Goal: Check status: Check status

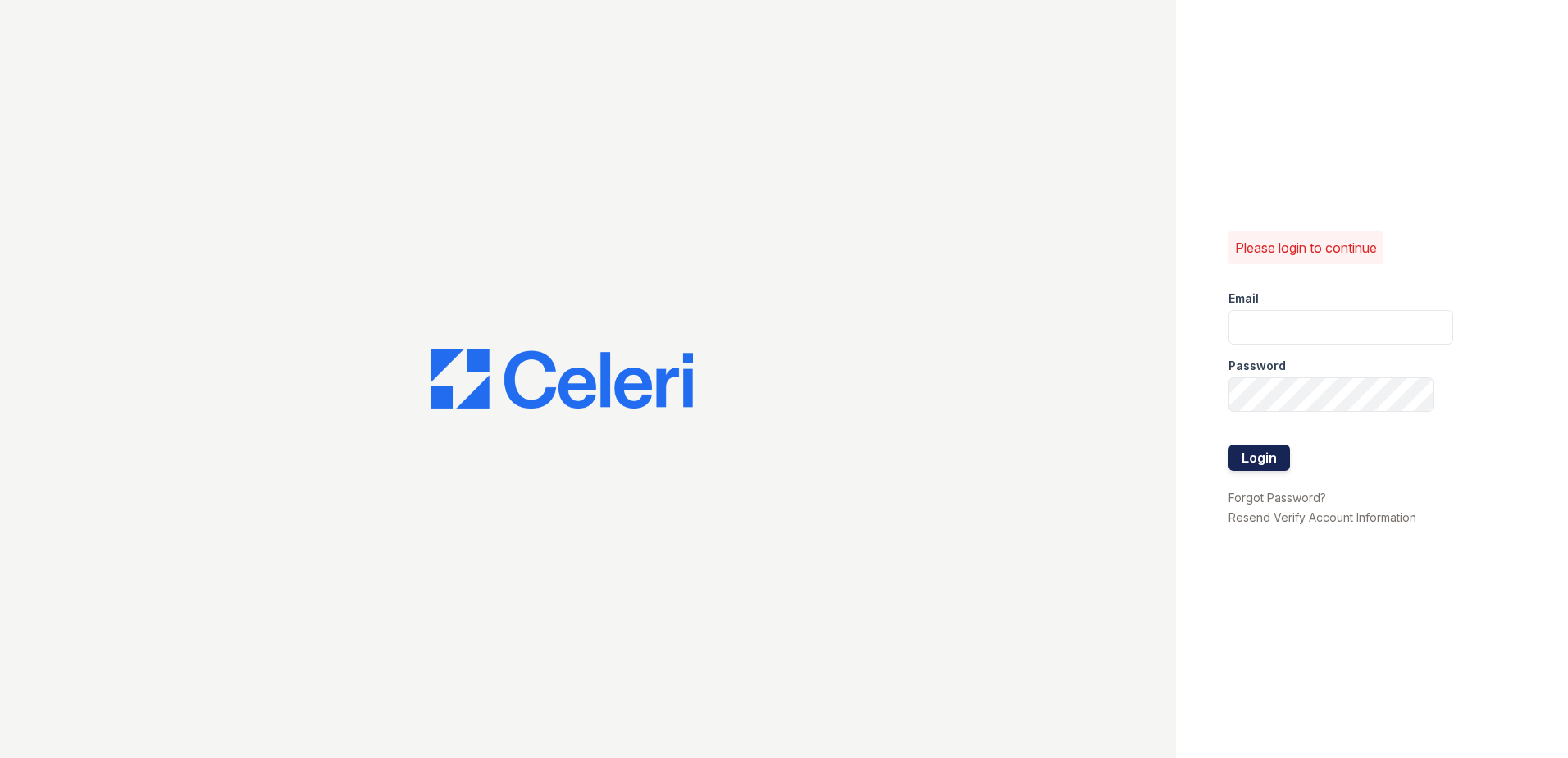
type input "tpittman@trinity-pm.com"
click at [1267, 453] on button "Login" at bounding box center [1259, 458] width 62 height 26
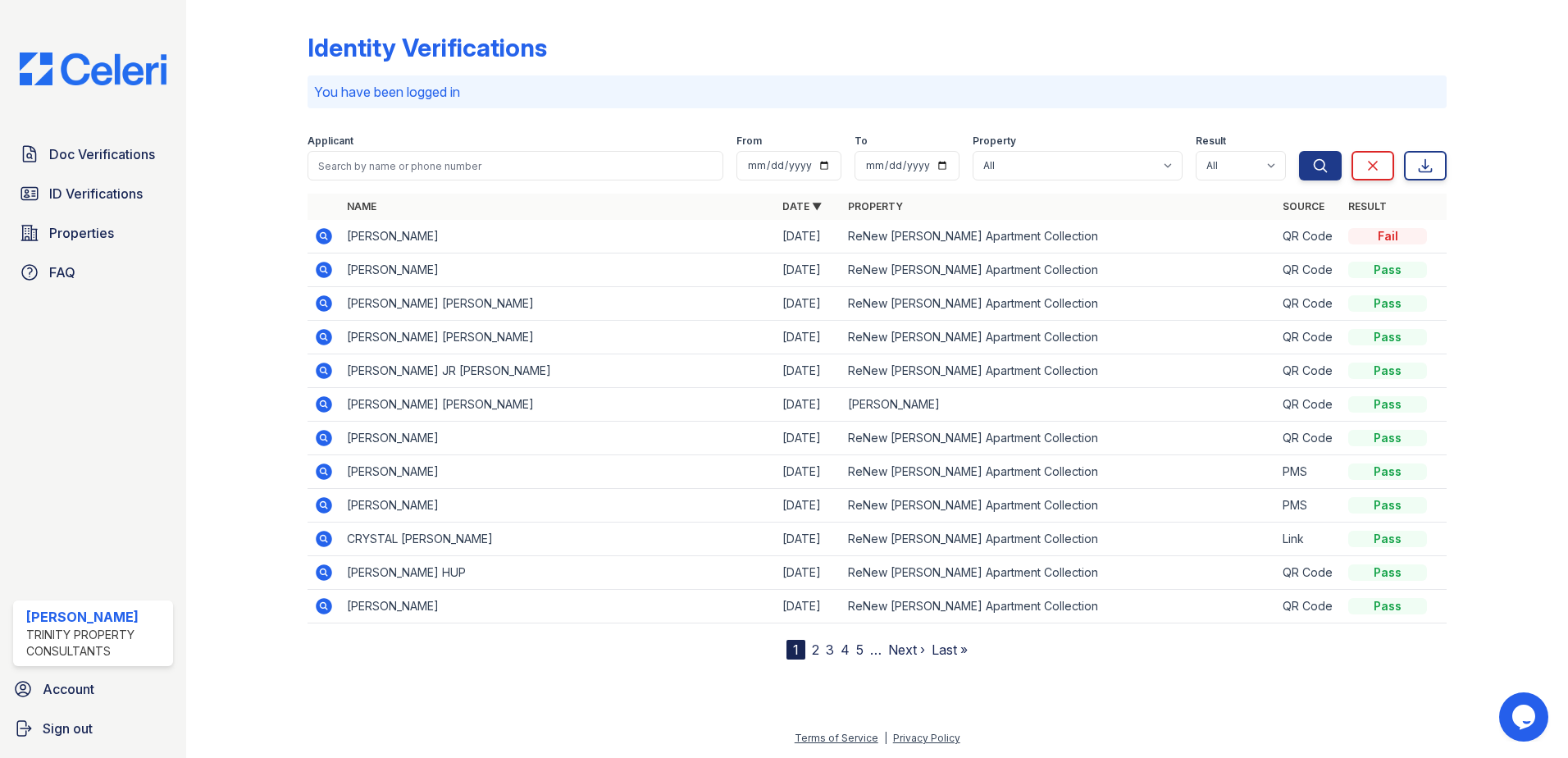
click at [319, 238] on icon at bounding box center [324, 236] width 17 height 17
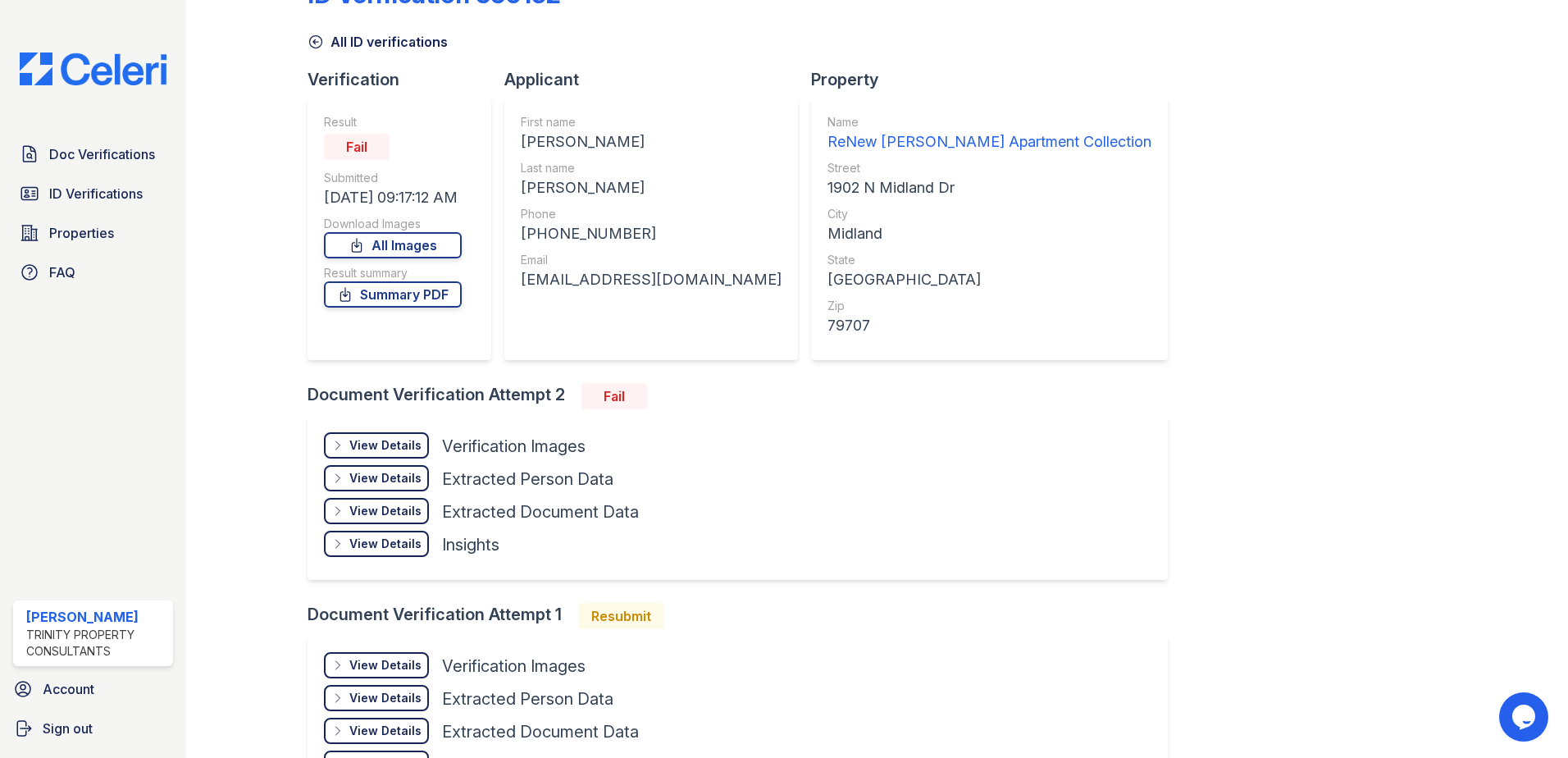
scroll to position [82, 0]
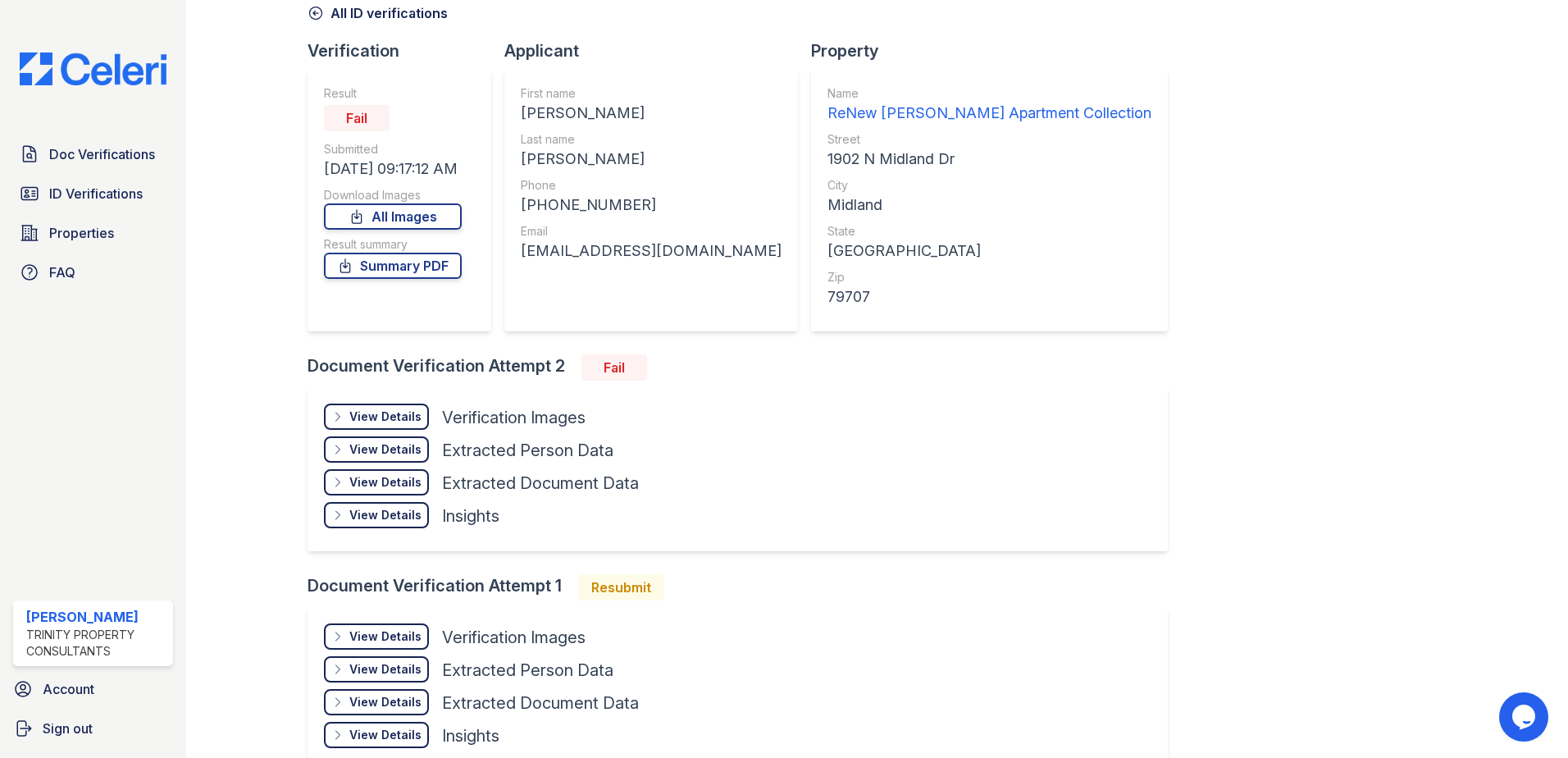
click at [390, 413] on div "View Details" at bounding box center [385, 416] width 72 height 17
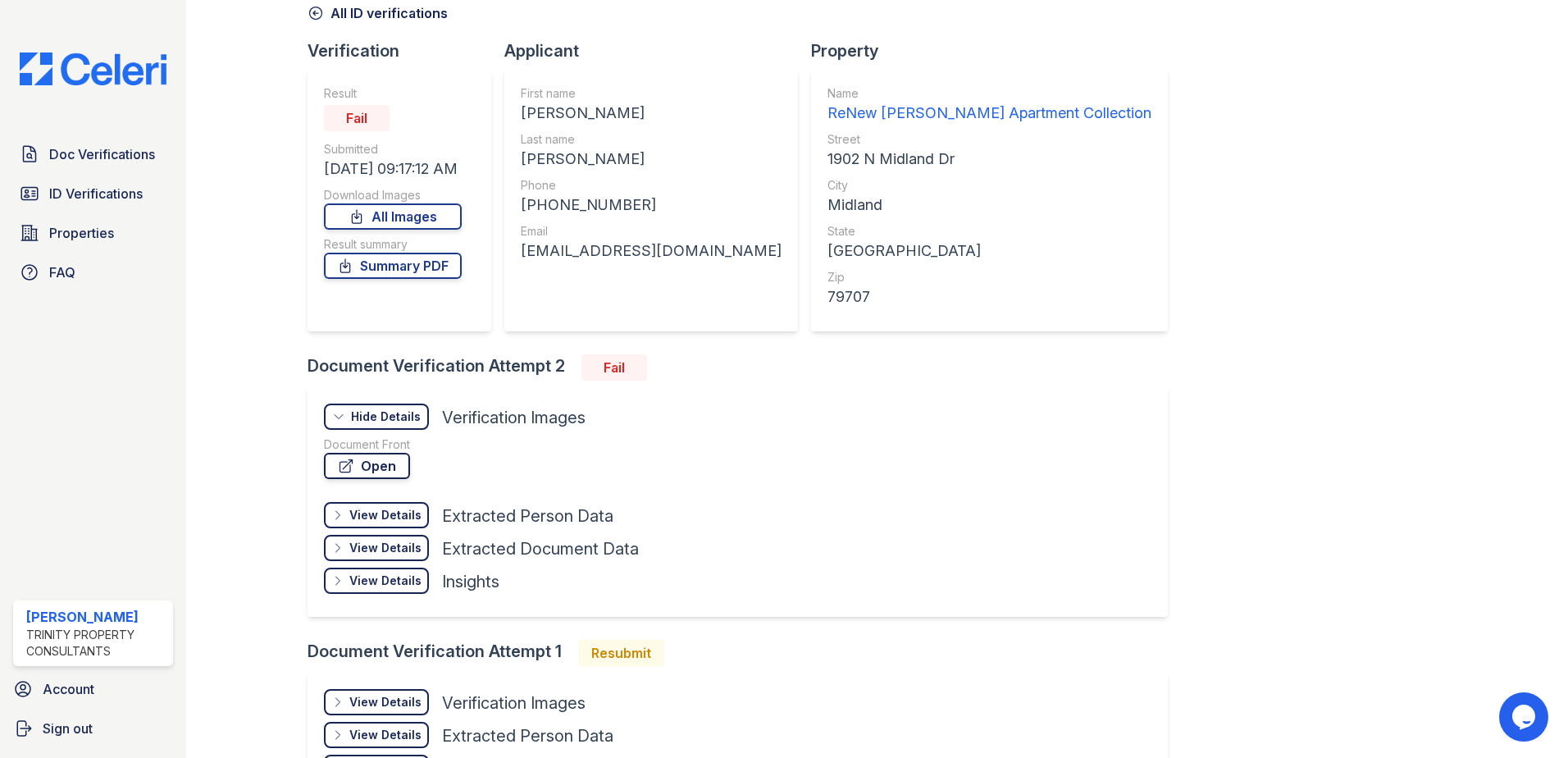
click at [388, 462] on link "Open" at bounding box center [367, 466] width 86 height 26
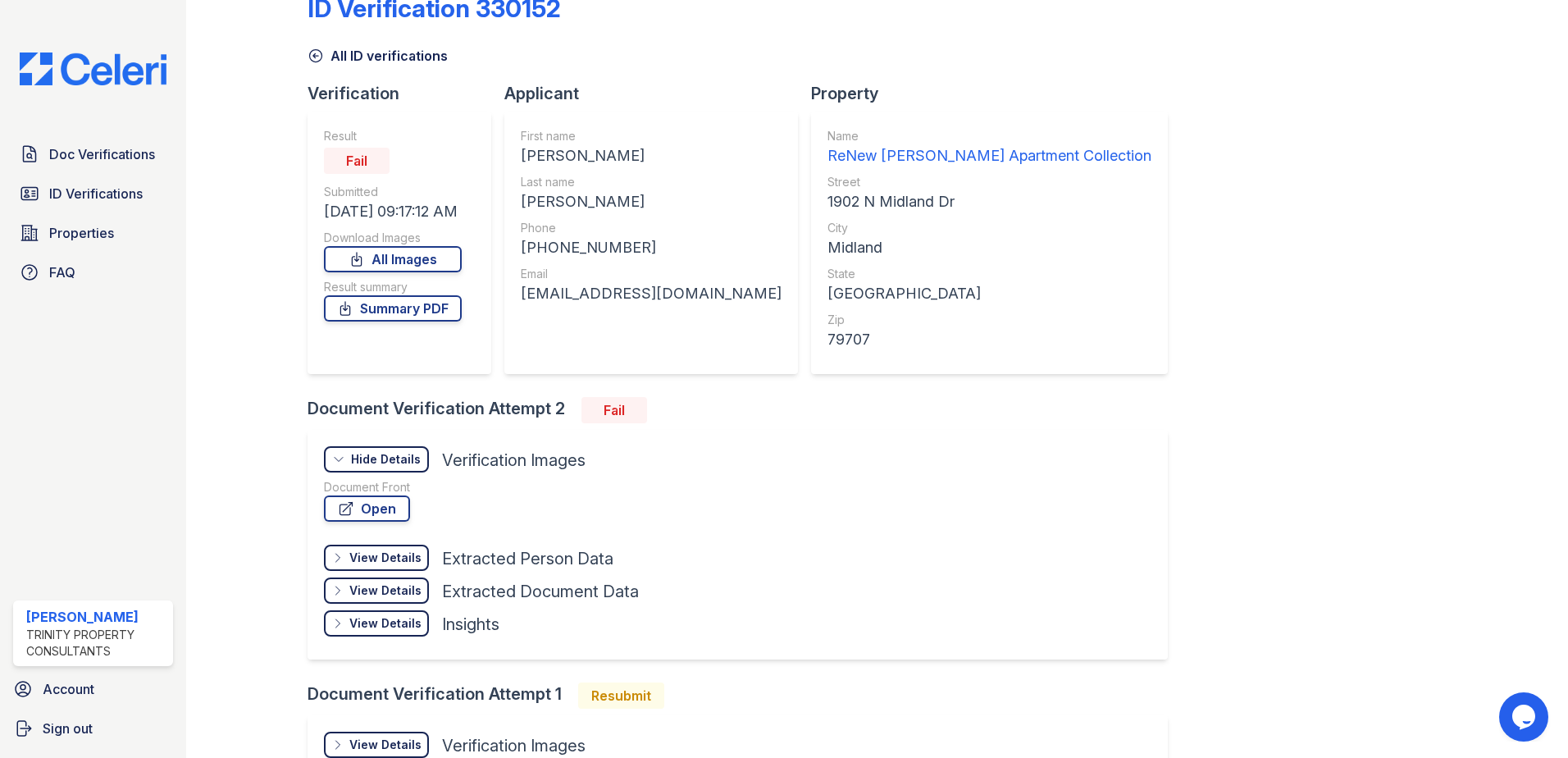
scroll to position [0, 0]
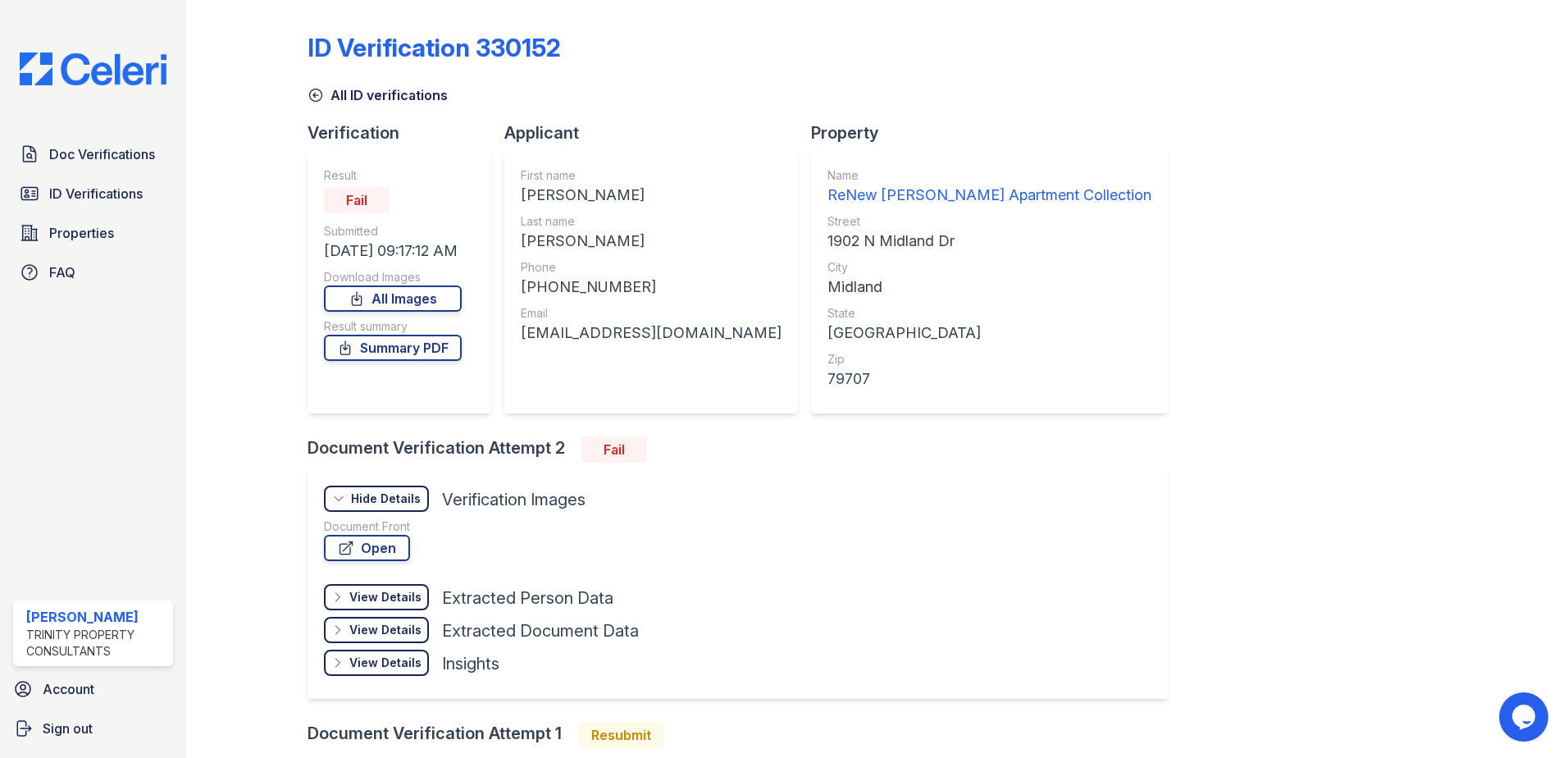
click at [121, 78] on img at bounding box center [92, 69] width 173 height 33
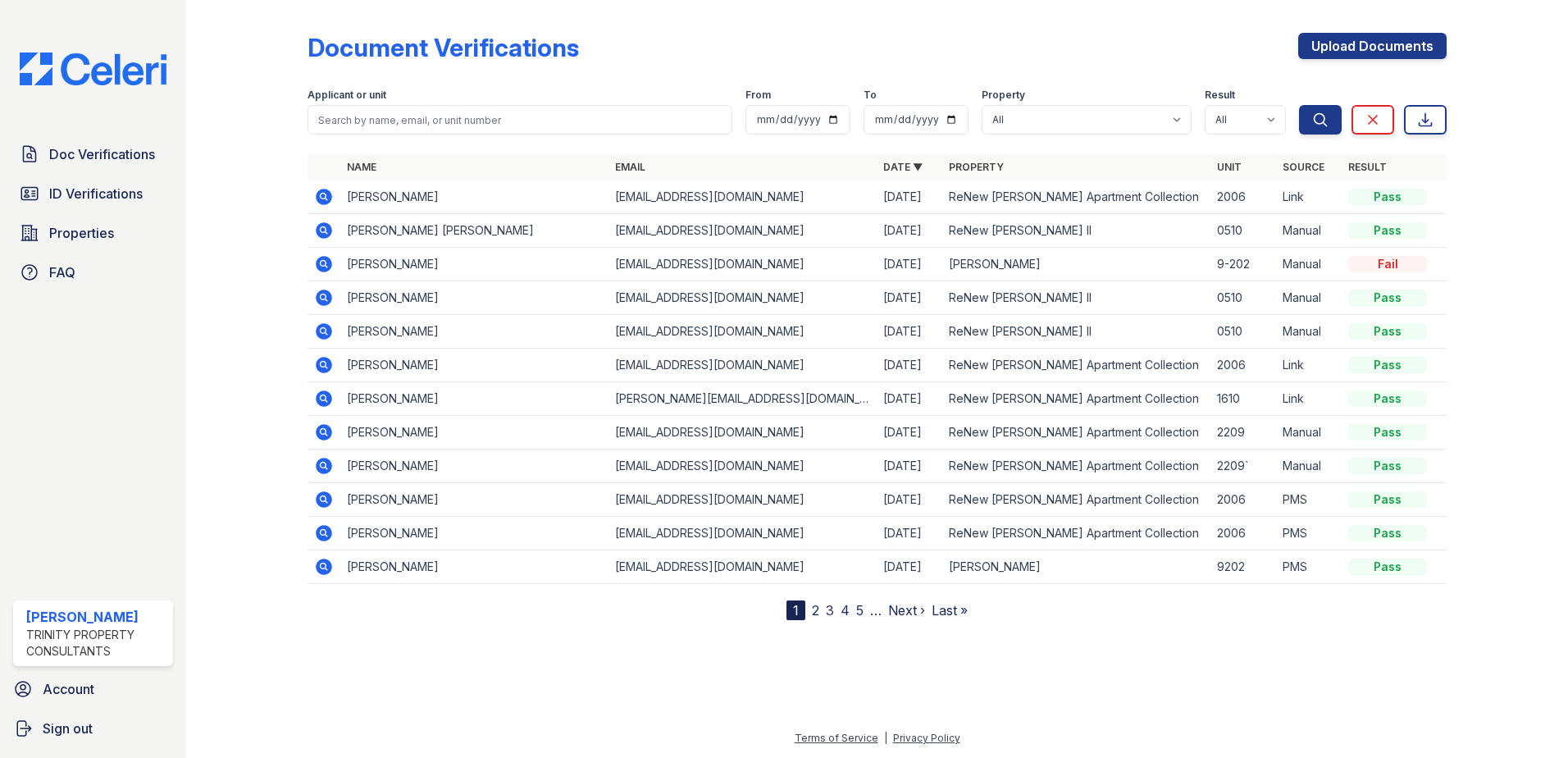
click at [326, 193] on icon at bounding box center [324, 196] width 17 height 17
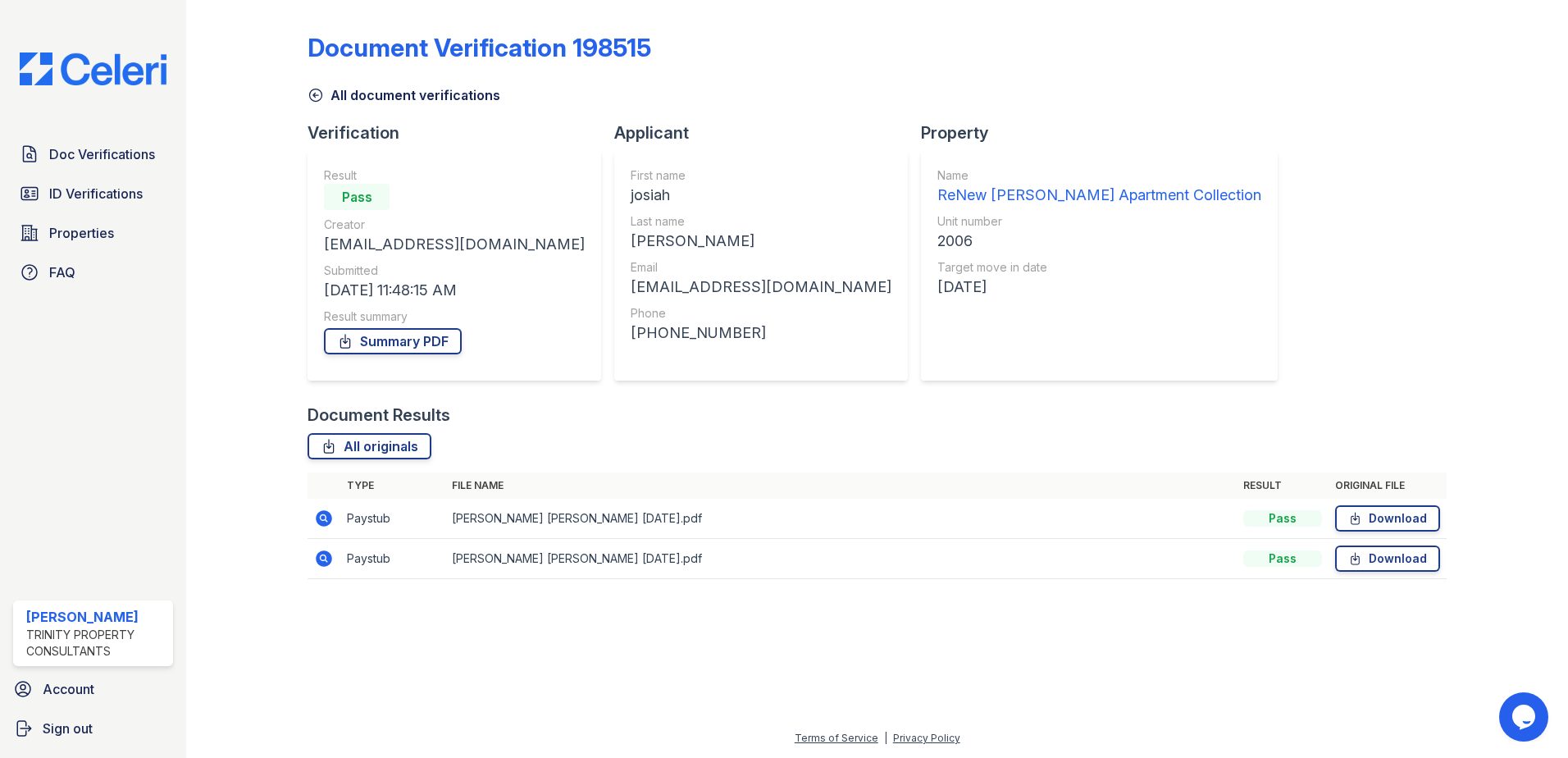
click at [326, 521] on icon at bounding box center [324, 519] width 19 height 19
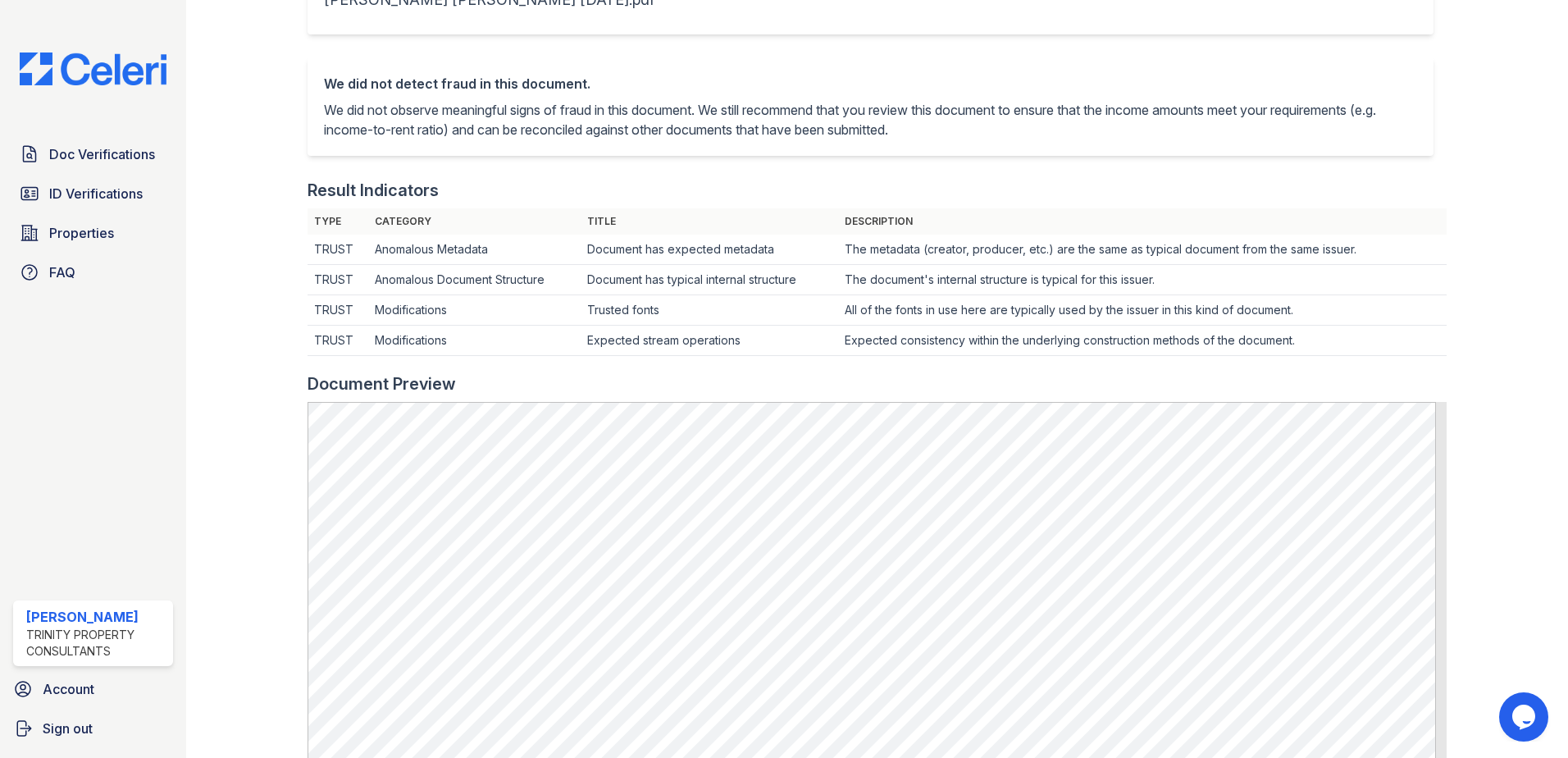
scroll to position [247, 0]
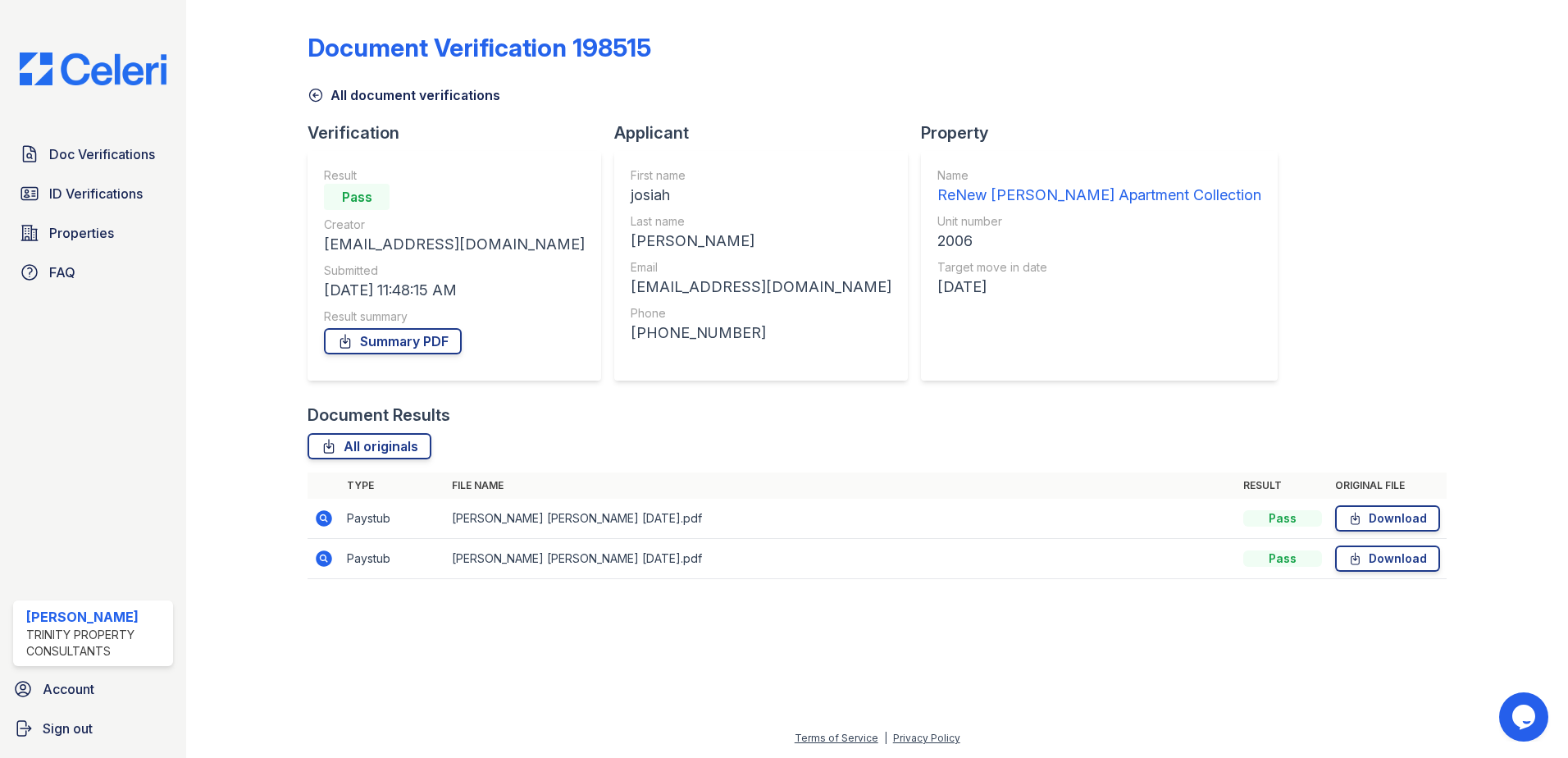
click at [326, 557] on icon at bounding box center [324, 558] width 19 height 19
click at [326, 512] on icon at bounding box center [324, 519] width 17 height 17
click at [317, 557] on icon at bounding box center [324, 558] width 17 height 17
click at [327, 511] on icon at bounding box center [324, 519] width 17 height 17
click at [323, 560] on icon at bounding box center [322, 557] width 4 height 4
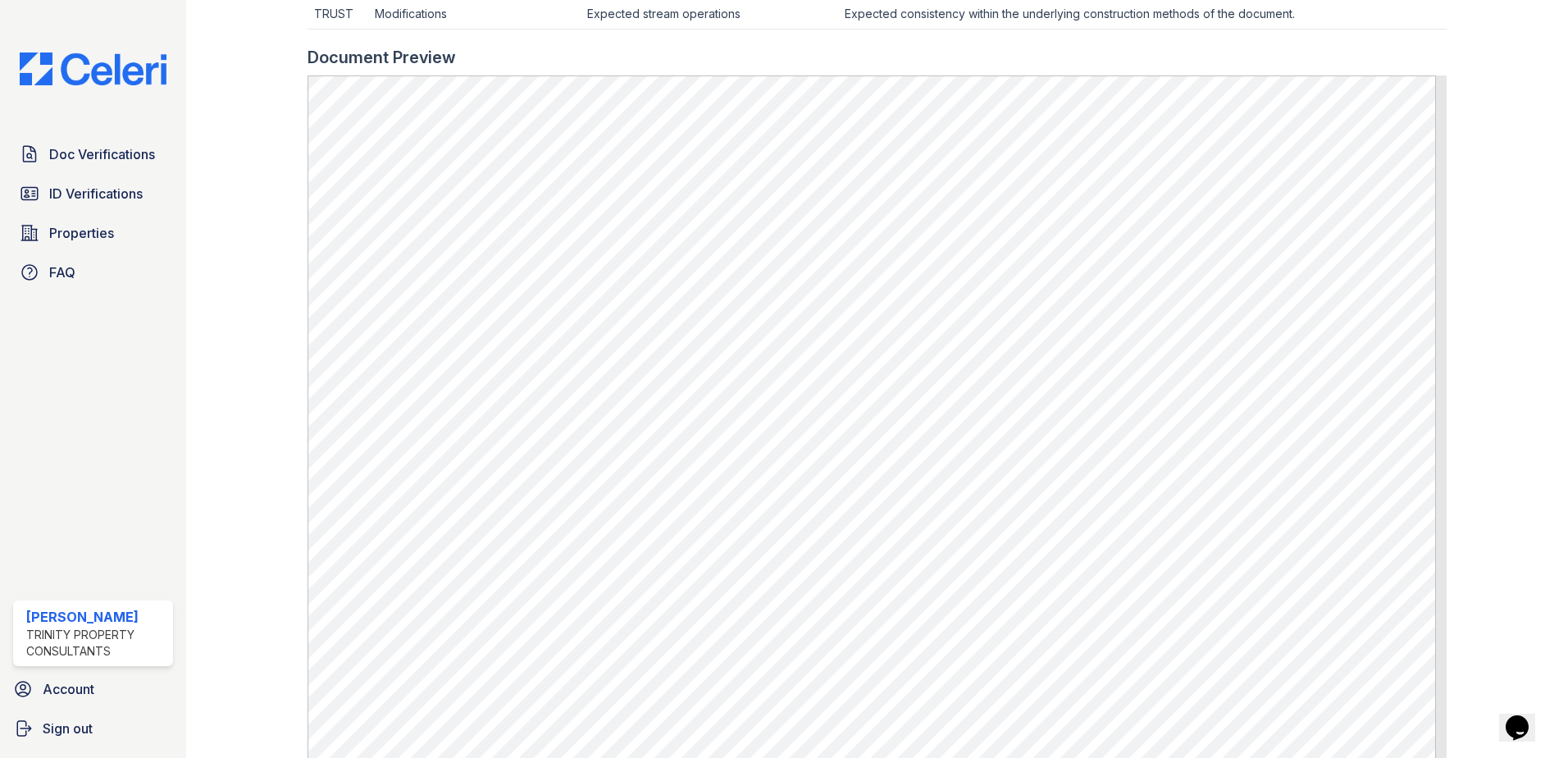
scroll to position [492, 0]
